Goal: Transaction & Acquisition: Purchase product/service

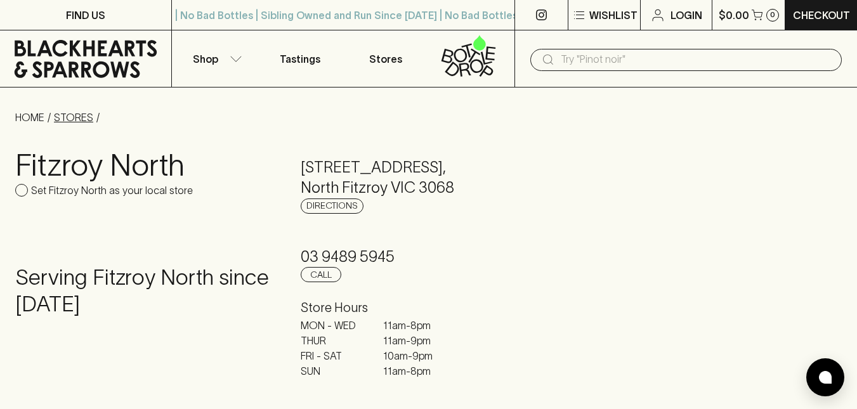
click at [87, 116] on link "STORES" at bounding box center [73, 117] width 39 height 11
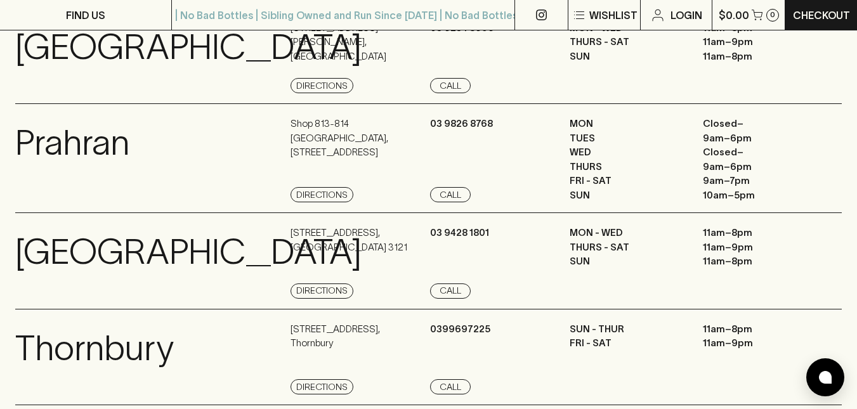
scroll to position [1102, 0]
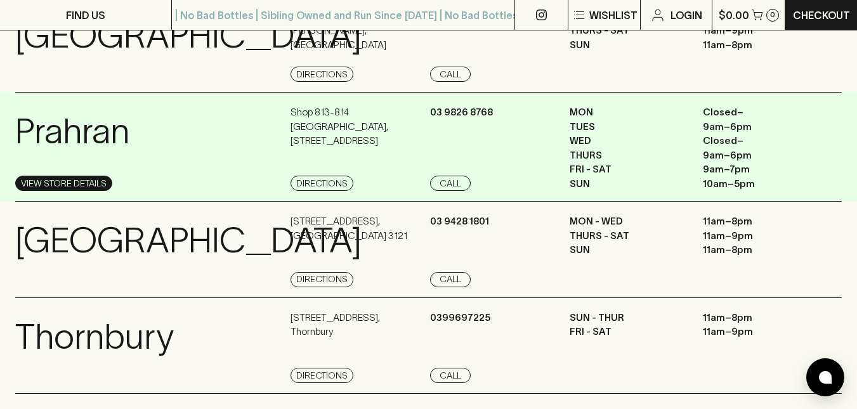
click at [89, 191] on link "View Store Details" at bounding box center [63, 183] width 97 height 15
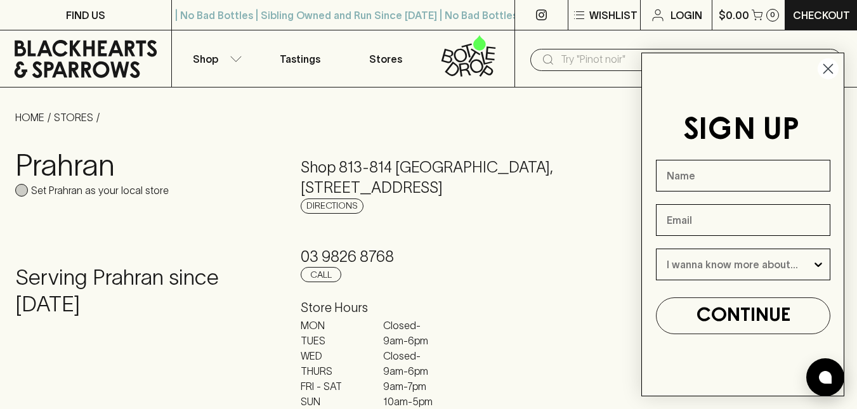
click at [25, 188] on input "Set Prahran as your local store" at bounding box center [21, 190] width 13 height 13
checkbox input "true"
click at [831, 72] on icon "Close dialog" at bounding box center [828, 69] width 9 height 9
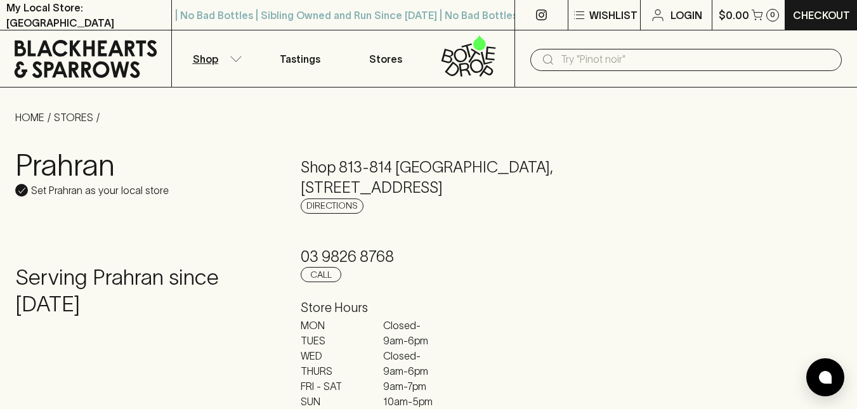
click at [238, 56] on icon "button" at bounding box center [236, 59] width 13 height 6
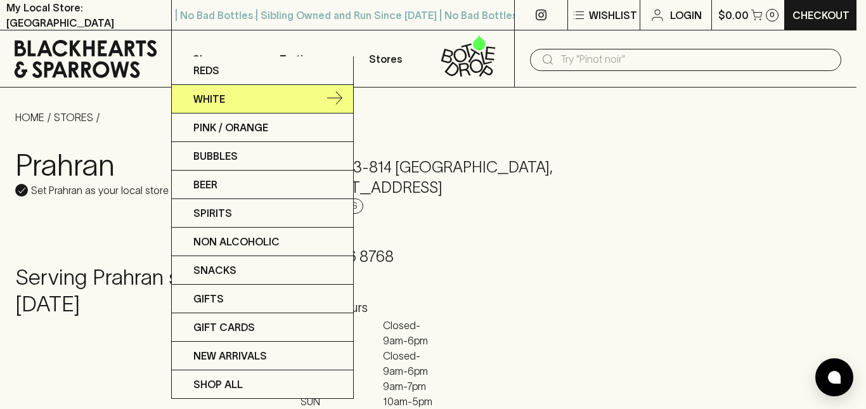
click at [220, 96] on p "White" at bounding box center [209, 98] width 32 height 15
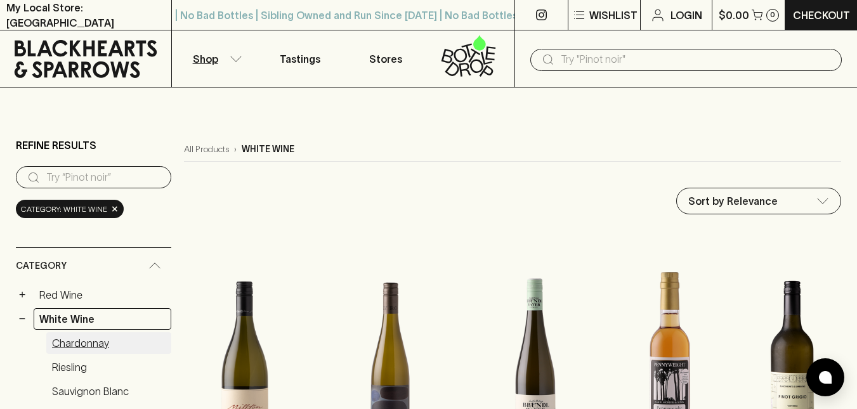
click at [98, 340] on link "Chardonnay" at bounding box center [108, 343] width 125 height 22
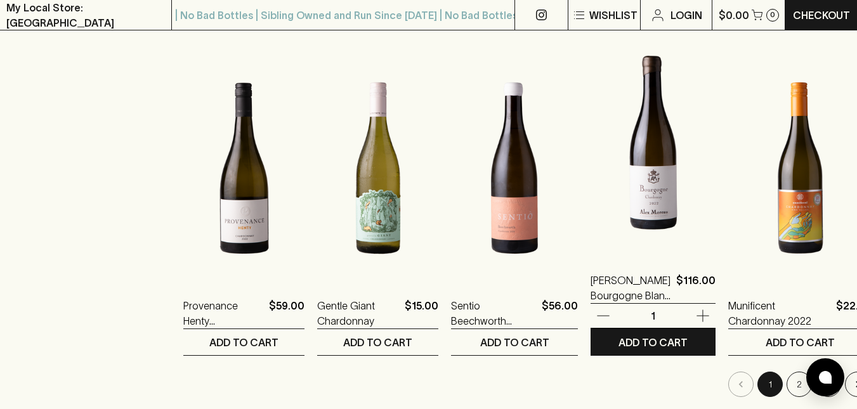
scroll to position [1217, 0]
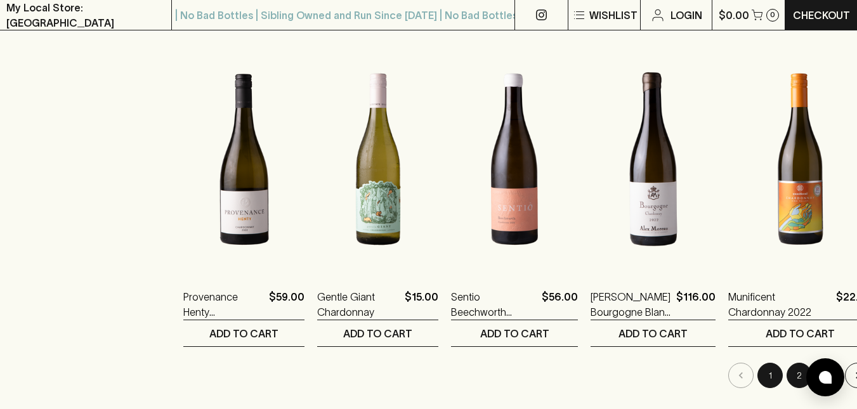
click at [786, 375] on button "2" at bounding box center [798, 375] width 25 height 25
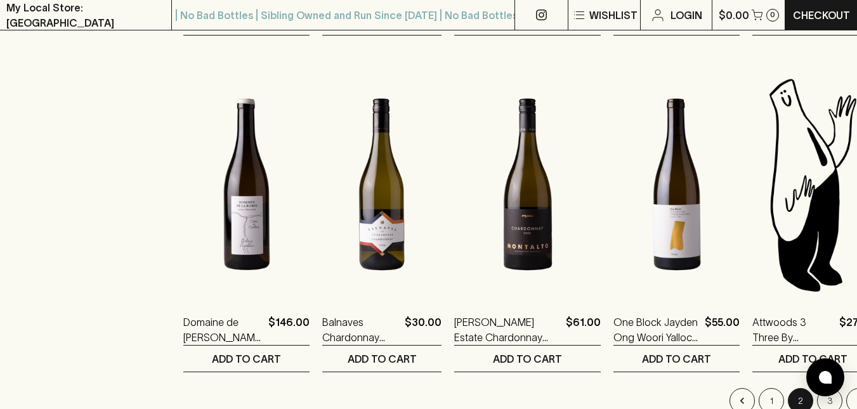
scroll to position [1217, 0]
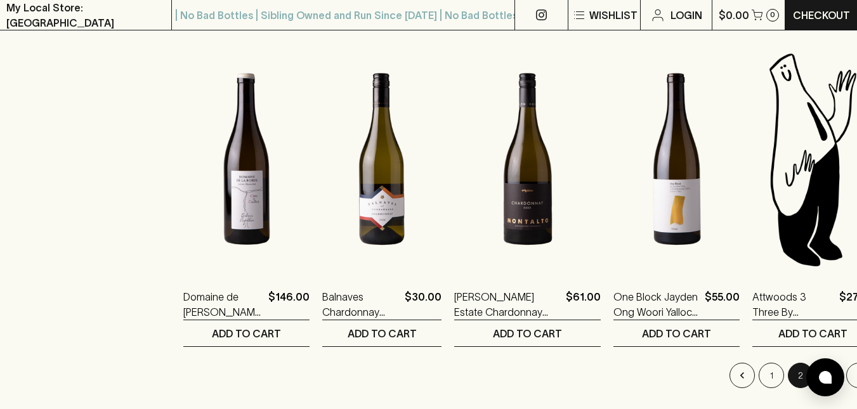
click at [817, 377] on button "3" at bounding box center [829, 375] width 25 height 25
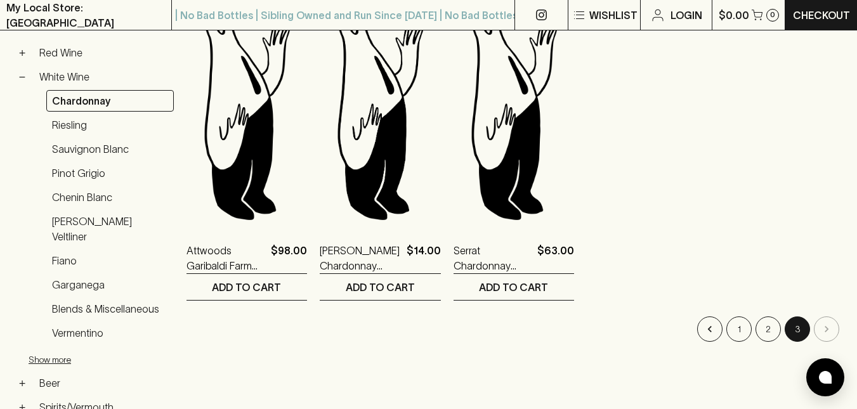
scroll to position [228, 0]
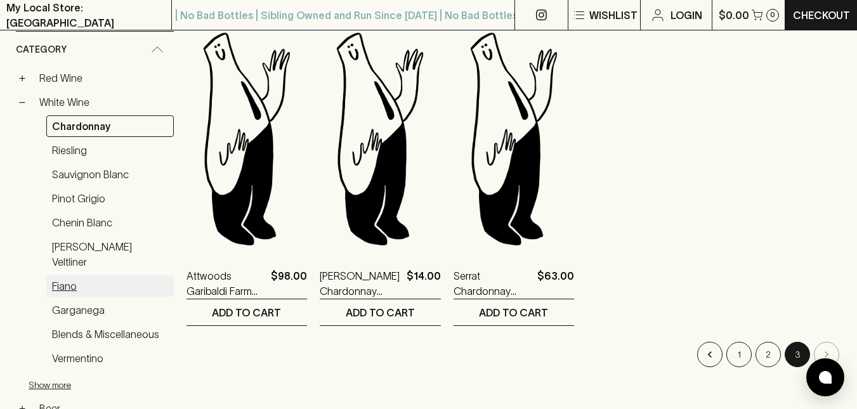
click at [62, 275] on link "Fiano" at bounding box center [109, 286] width 127 height 22
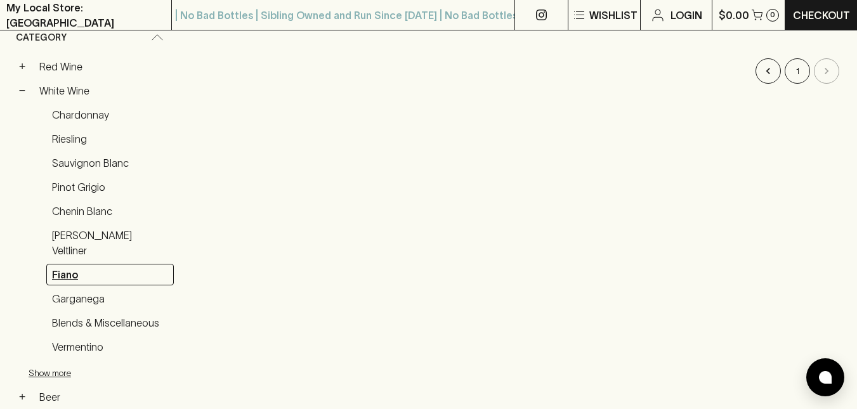
click at [65, 264] on link "Fiano" at bounding box center [109, 275] width 127 height 22
click at [68, 140] on link "Riesling" at bounding box center [109, 139] width 127 height 22
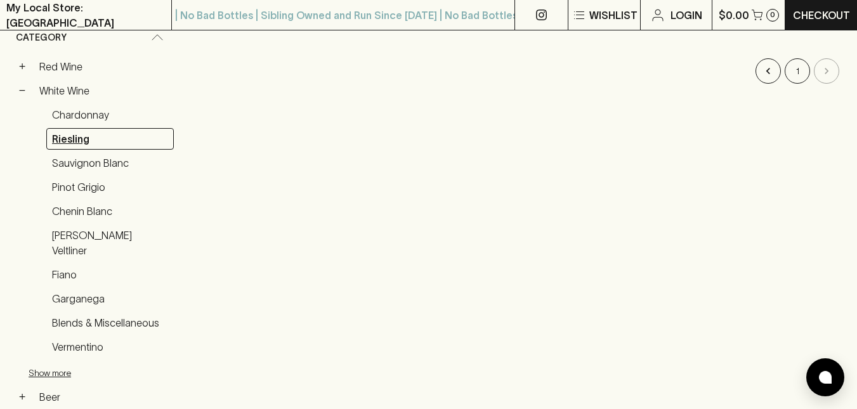
click at [66, 143] on link "Riesling" at bounding box center [109, 139] width 127 height 22
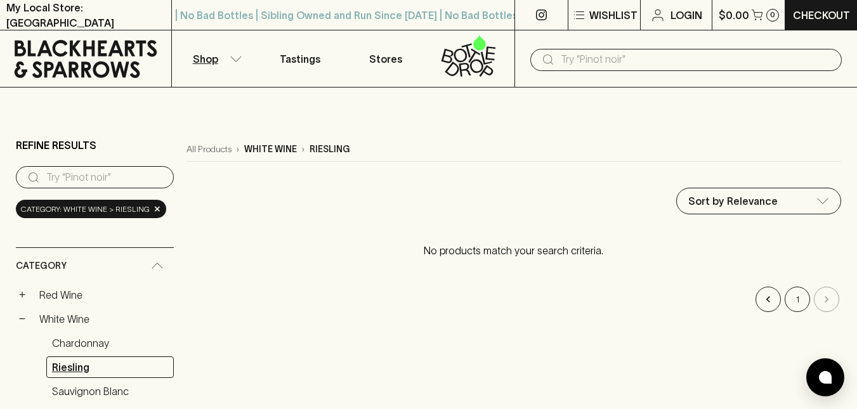
click at [82, 368] on link "Riesling" at bounding box center [109, 367] width 127 height 22
click at [764, 301] on icon "Go to previous page" at bounding box center [767, 299] width 13 height 13
click at [764, 300] on icon "Go to previous page" at bounding box center [767, 299] width 13 height 13
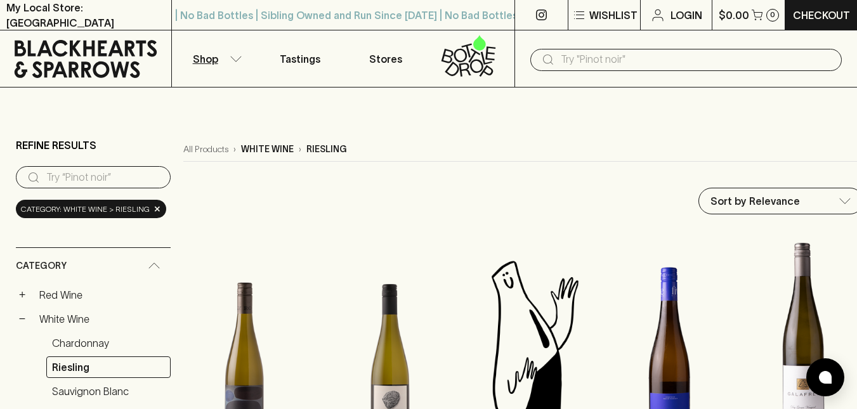
click at [764, 300] on img at bounding box center [802, 341] width 121 height 222
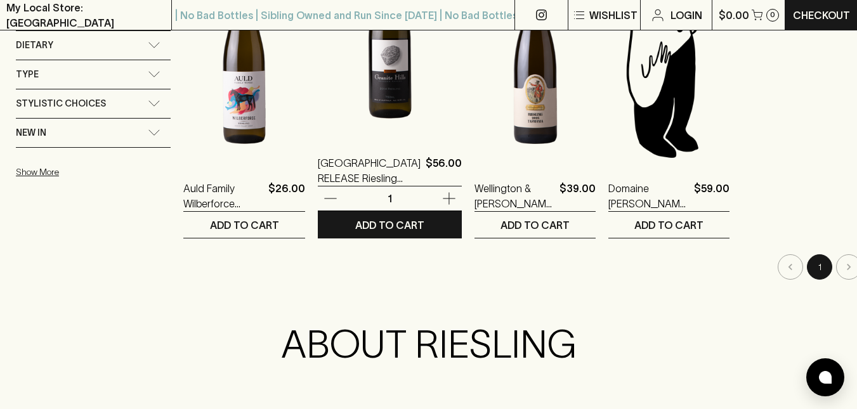
scroll to position [964, 0]
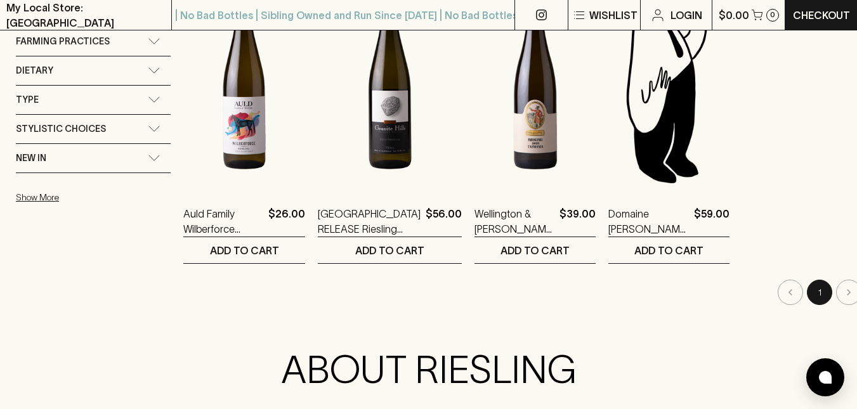
click at [834, 292] on li "pagination navigation" at bounding box center [848, 292] width 29 height 25
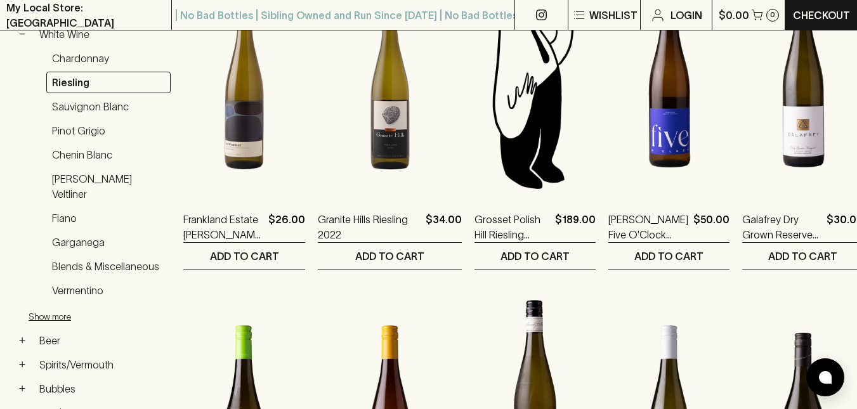
scroll to position [228, 0]
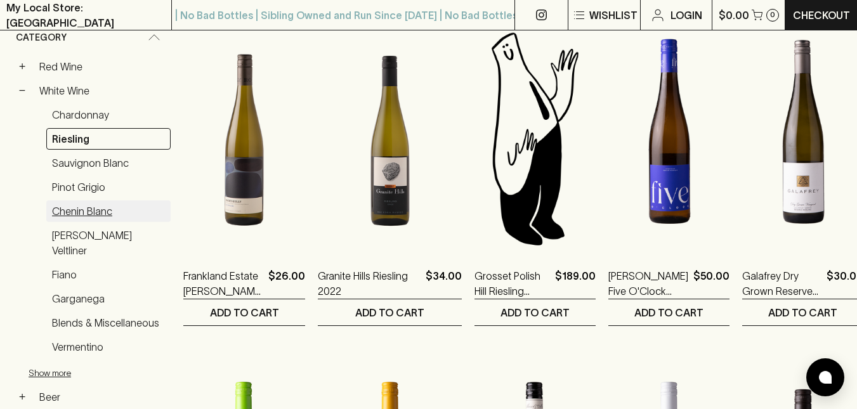
click at [97, 211] on link "Chenin Blanc" at bounding box center [108, 211] width 124 height 22
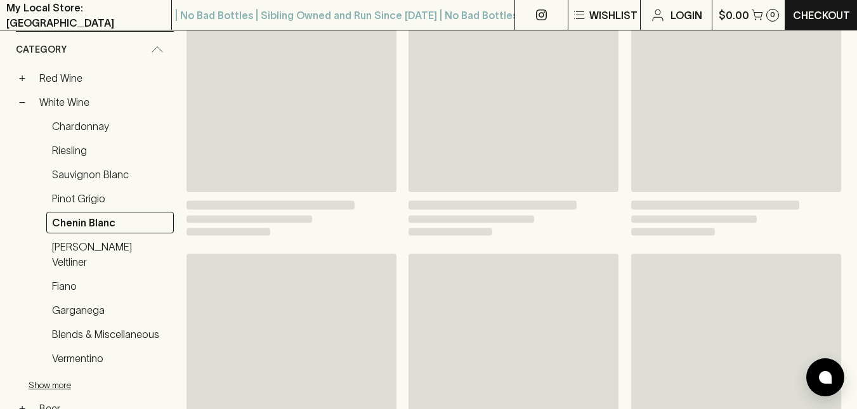
scroll to position [240, 0]
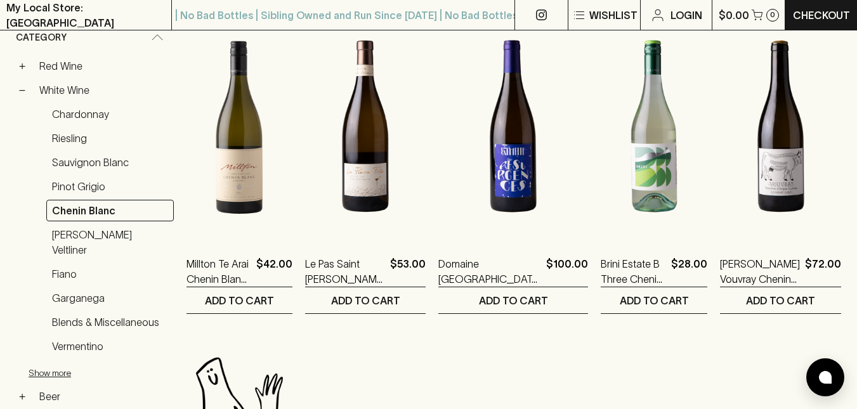
click at [536, 337] on ol "Millton Te Arai Chenin Blanc 2021 $42.00 1 ADD TO CART Le Pas Saint [PERSON_NAM…" at bounding box center [513, 320] width 654 height 661
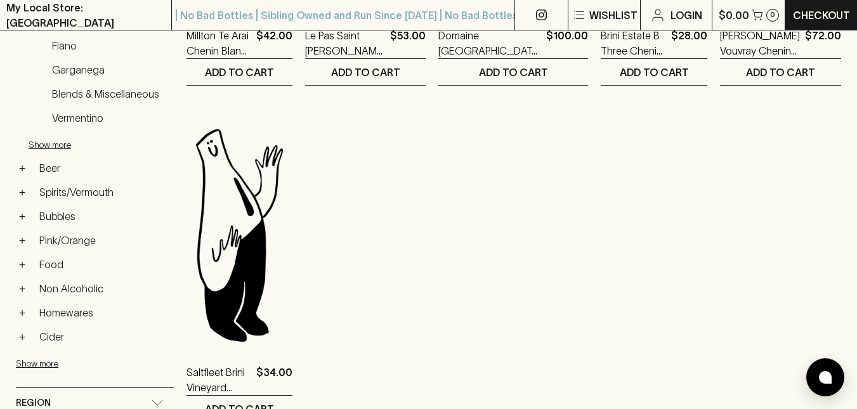
scroll to position [494, 0]
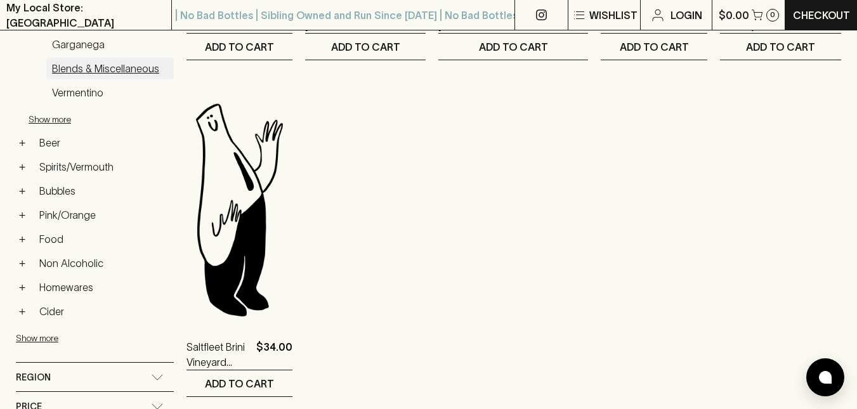
click at [121, 58] on link "Blends & Miscellaneous" at bounding box center [109, 69] width 127 height 22
